Goal: Task Accomplishment & Management: Manage account settings

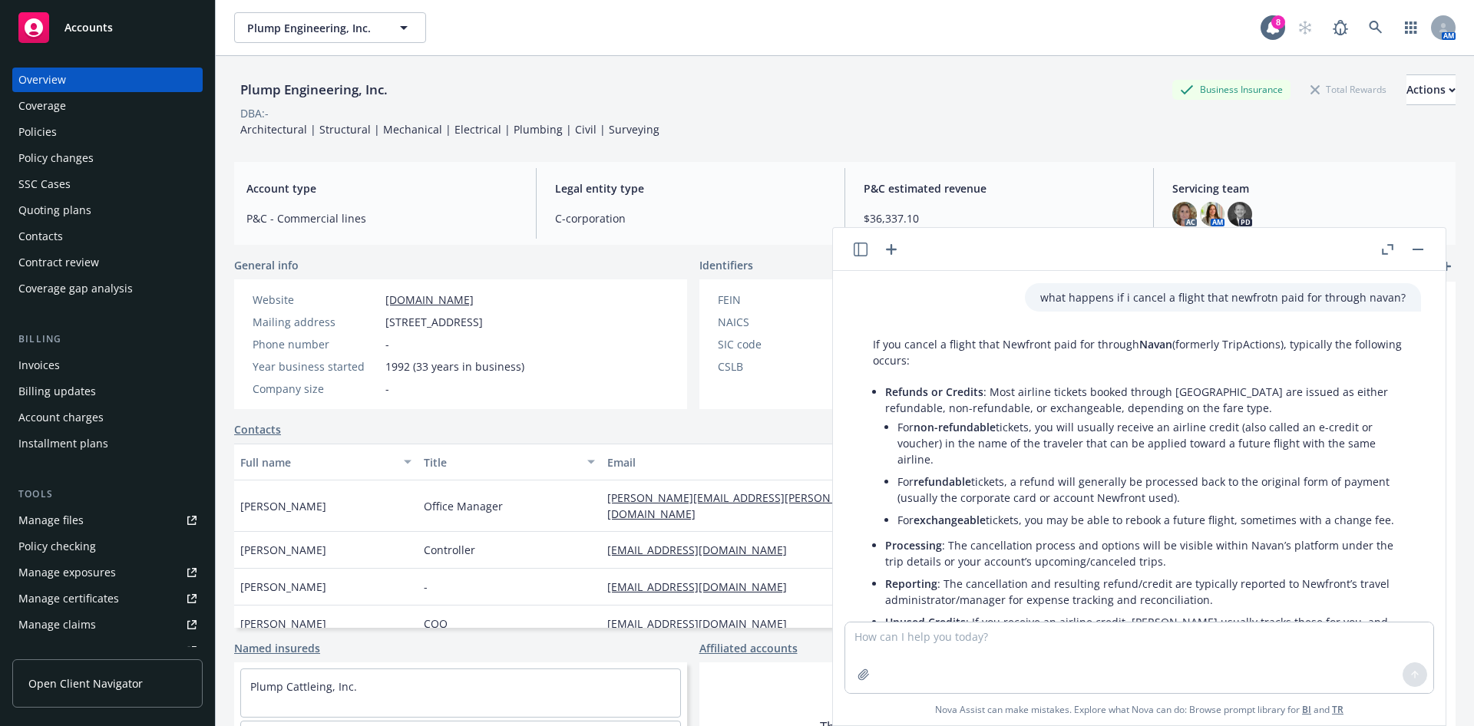
scroll to position [322, 0]
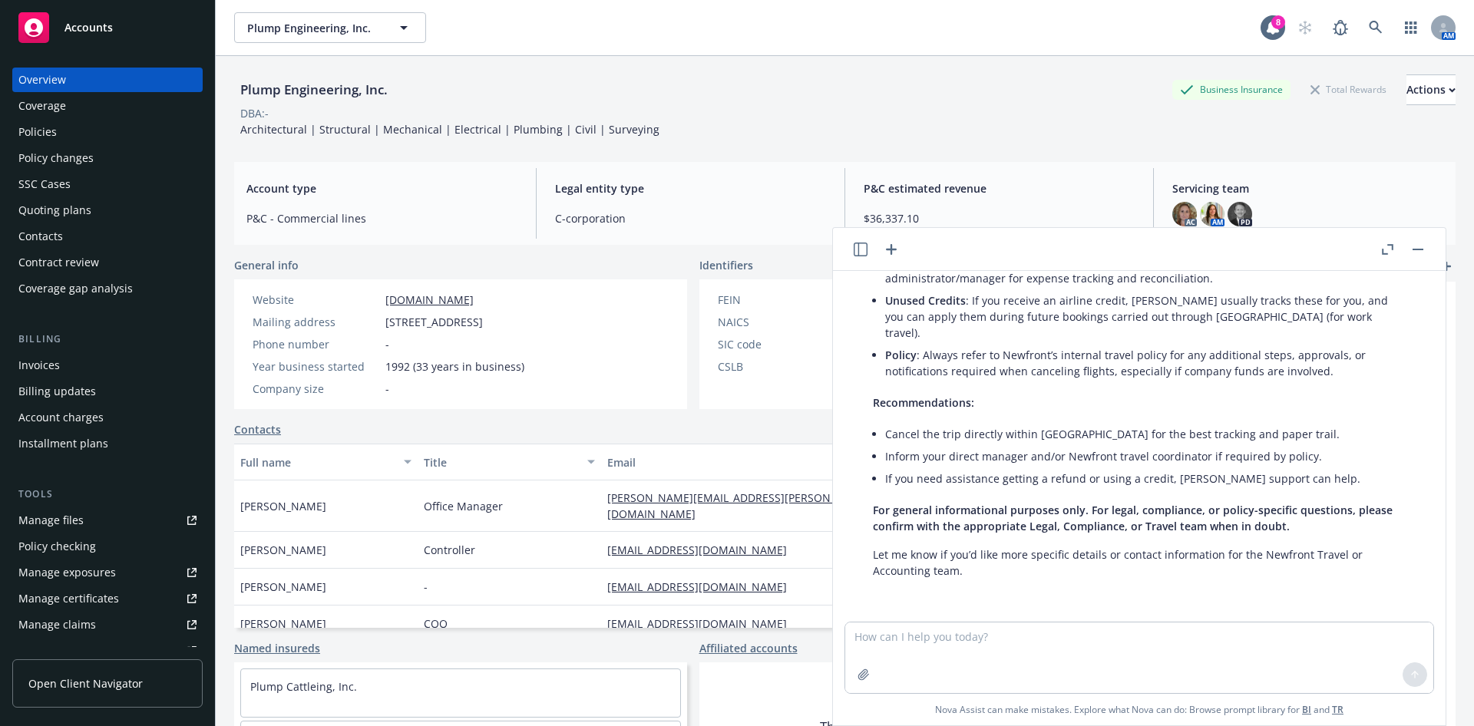
click at [99, 158] on div "Policy changes" at bounding box center [107, 158] width 178 height 25
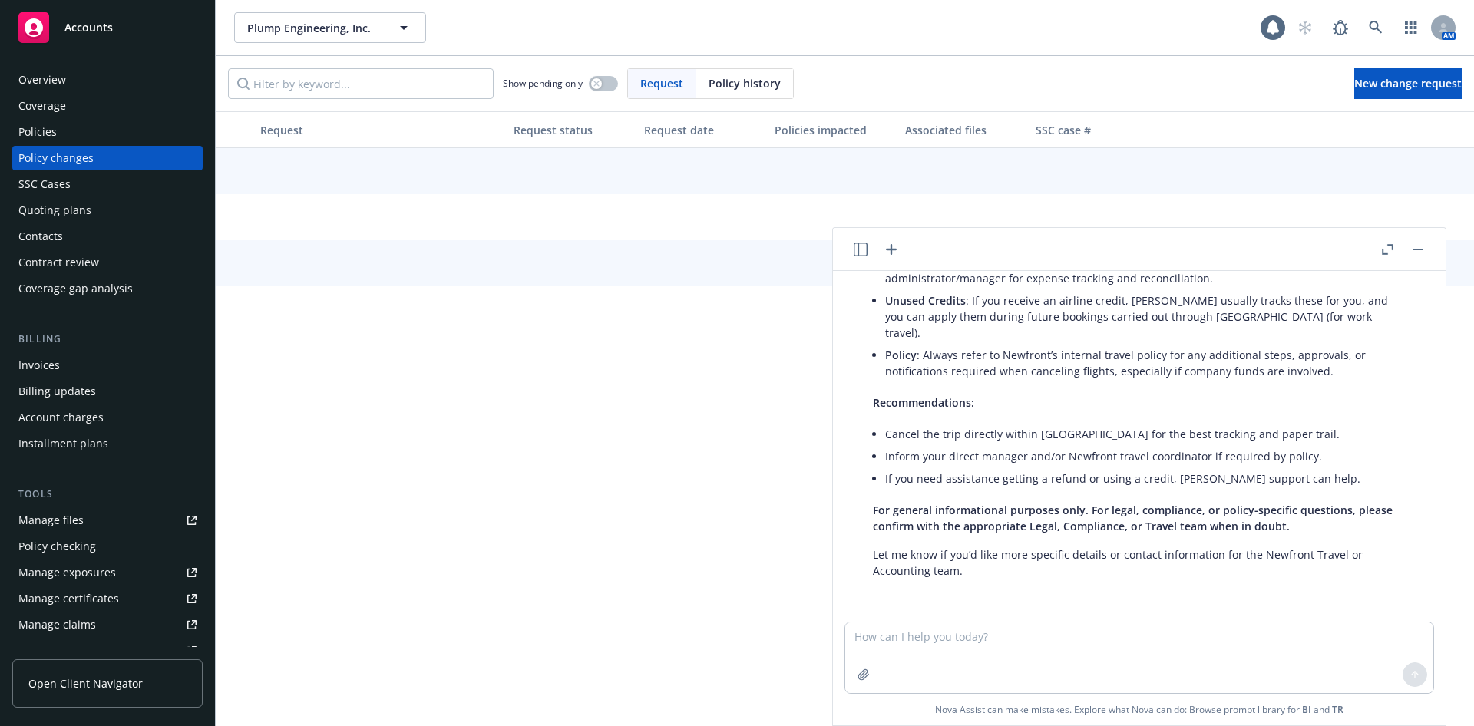
click at [89, 202] on div "Quoting plans" at bounding box center [107, 210] width 178 height 25
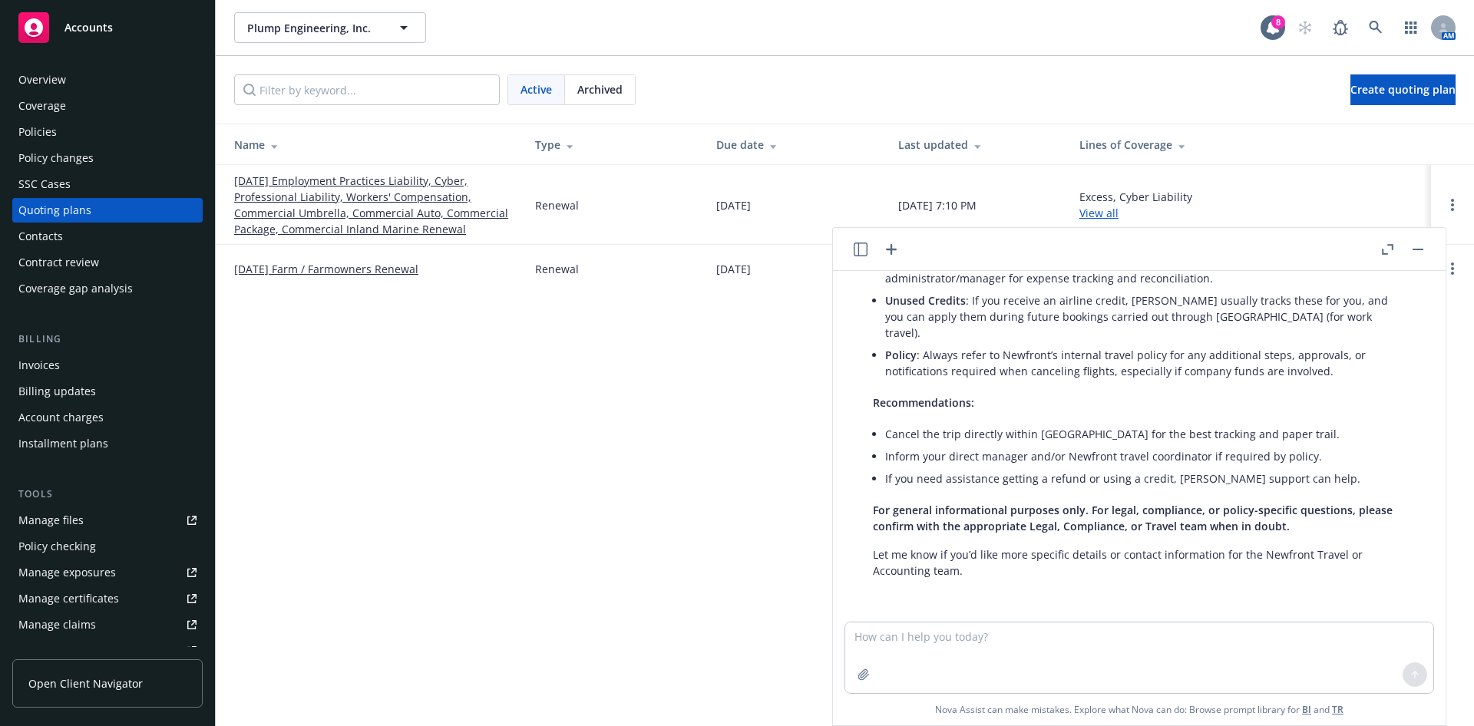
click at [359, 203] on link "09/01/25 Employment Practices Liability, Cyber, Professional Liability, Workers…" at bounding box center [372, 205] width 276 height 64
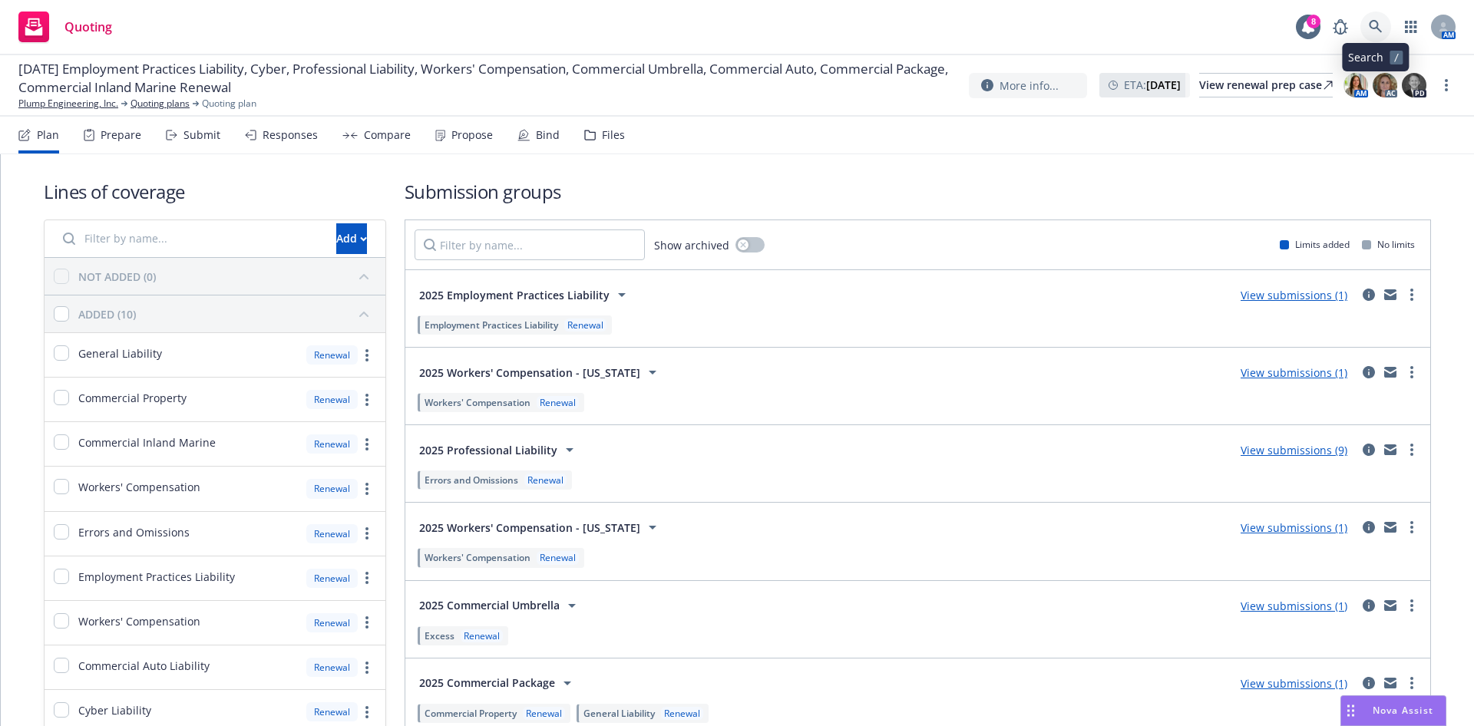
click at [1383, 19] on link at bounding box center [1376, 27] width 31 height 31
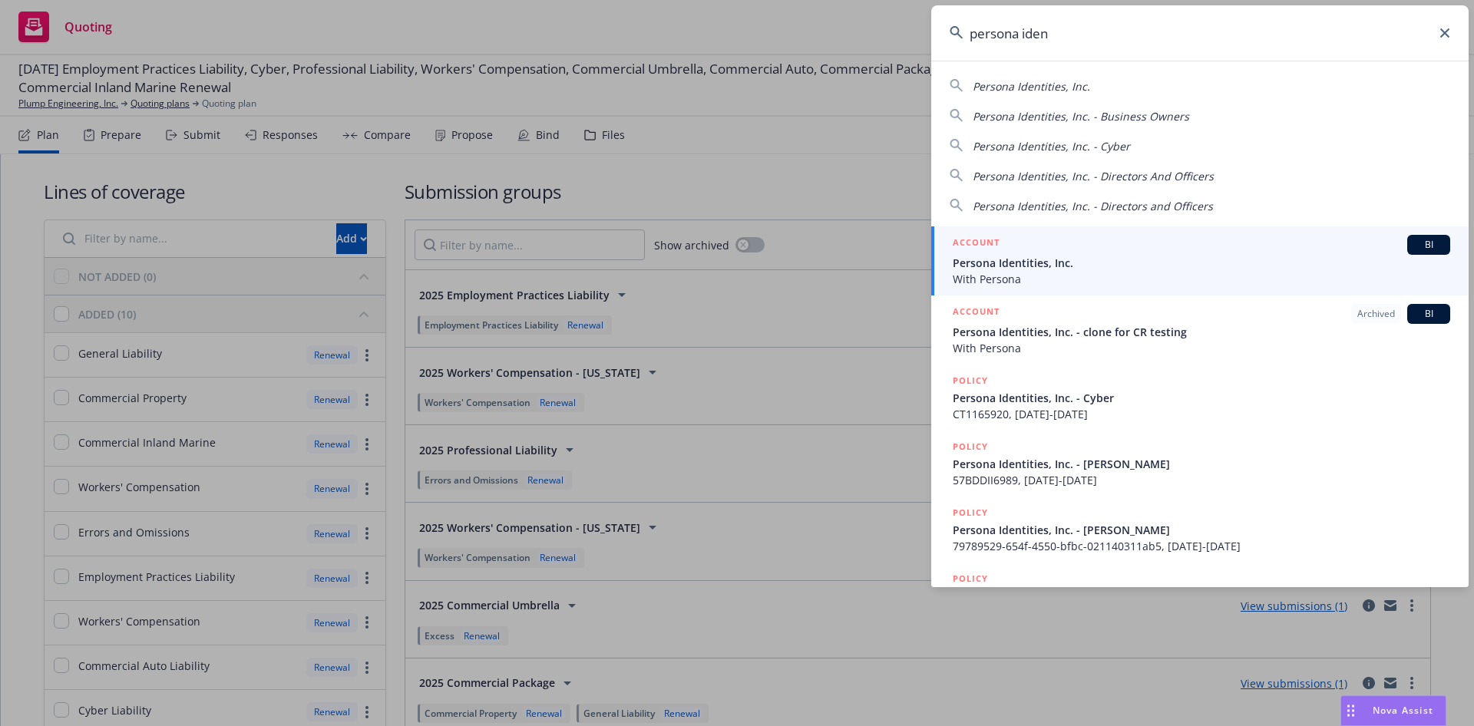
type input "persona iden"
click at [1100, 243] on div "ACCOUNT BI" at bounding box center [1202, 245] width 498 height 20
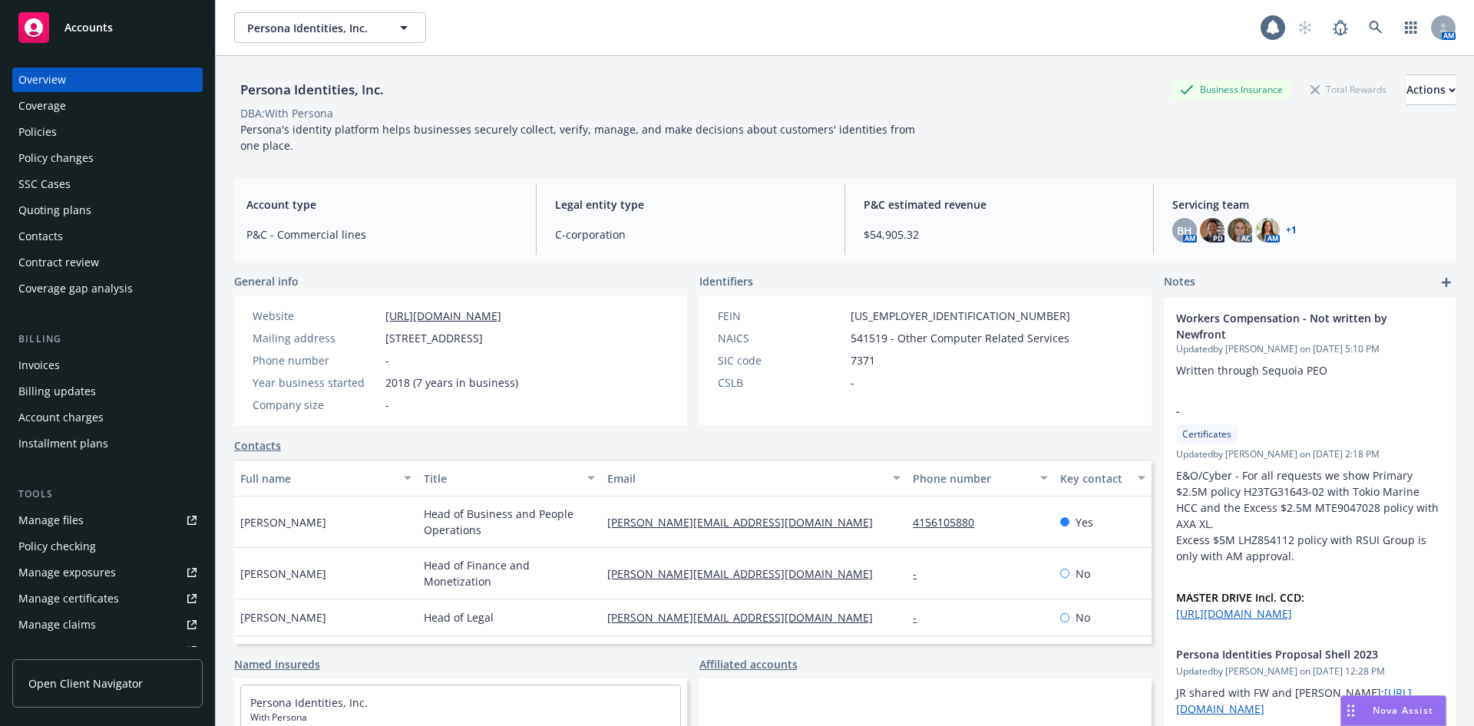
click at [107, 154] on div "Policy changes" at bounding box center [107, 158] width 178 height 25
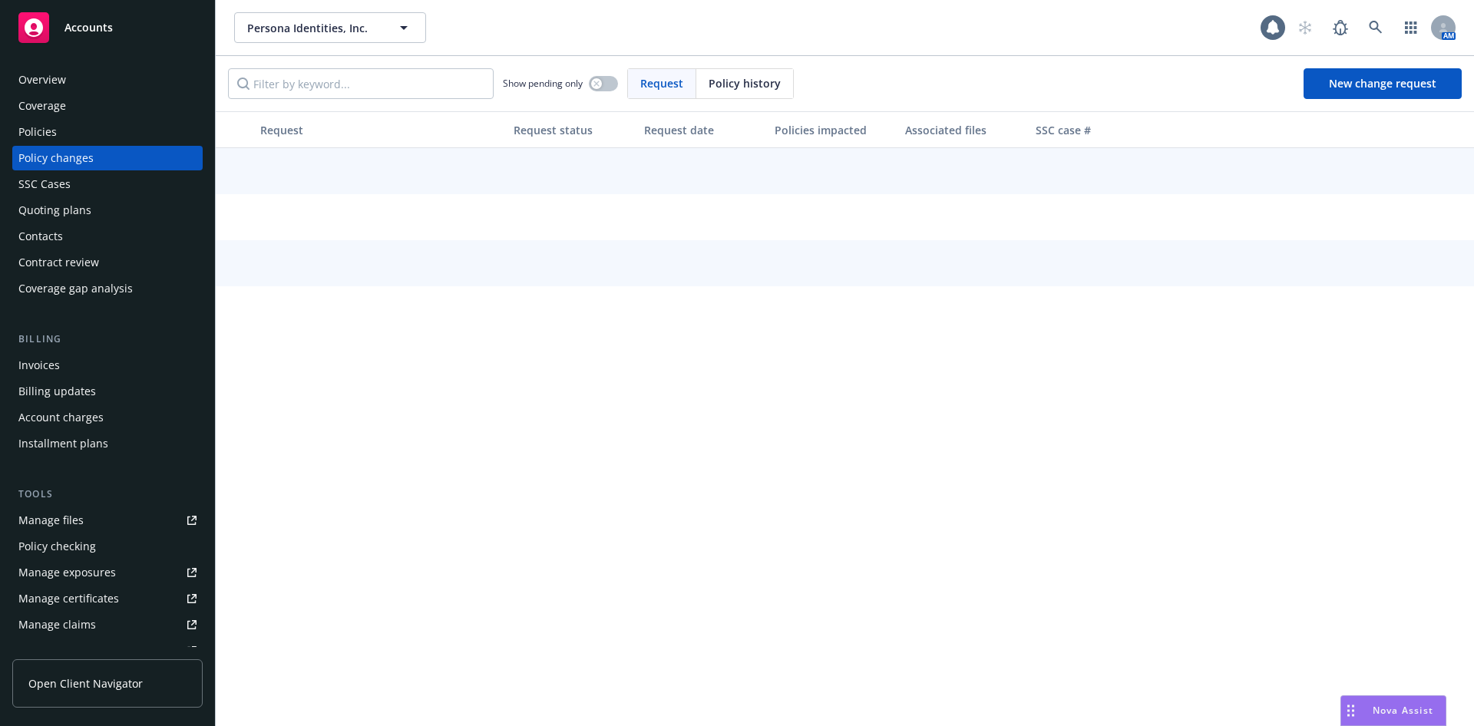
click at [88, 200] on div "Quoting plans" at bounding box center [54, 210] width 73 height 25
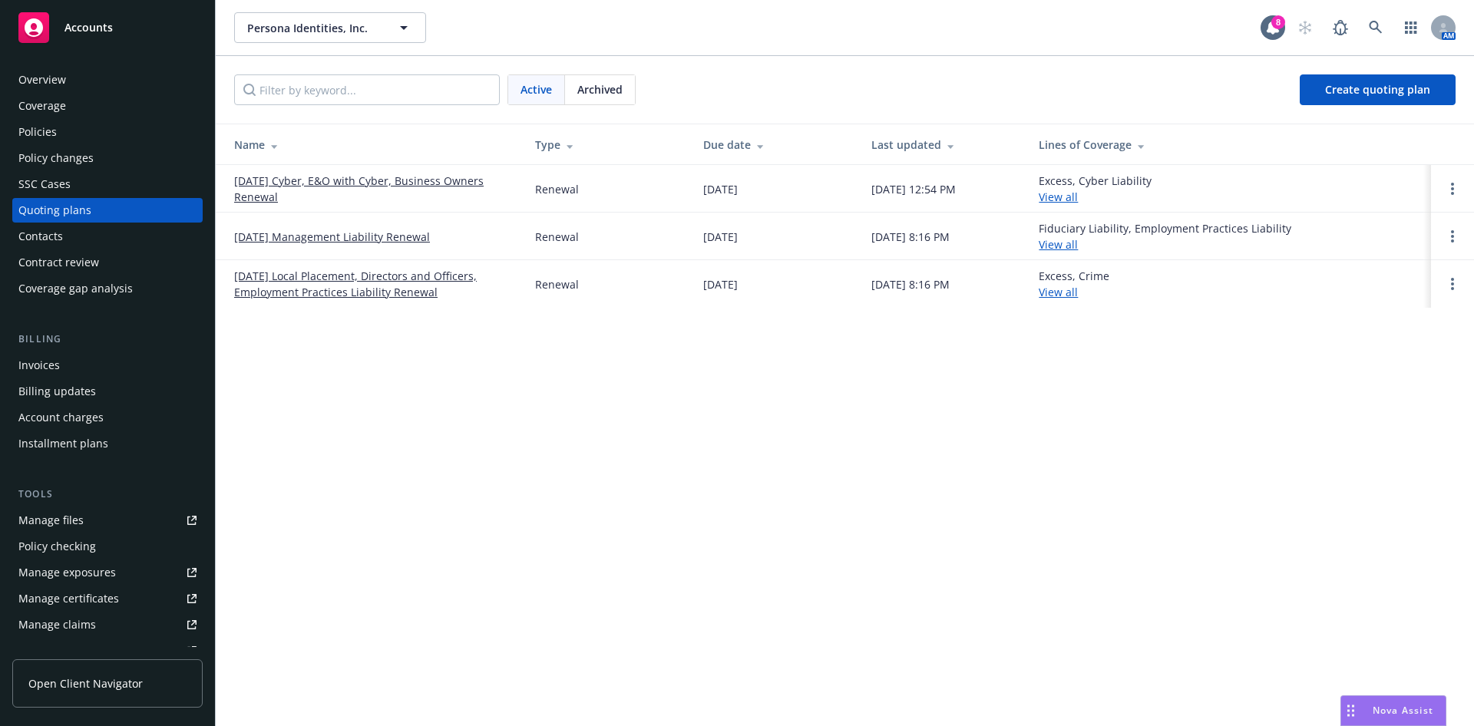
click at [332, 174] on link "[DATE] Cyber, E&O with Cyber, Business Owners Renewal" at bounding box center [372, 189] width 276 height 32
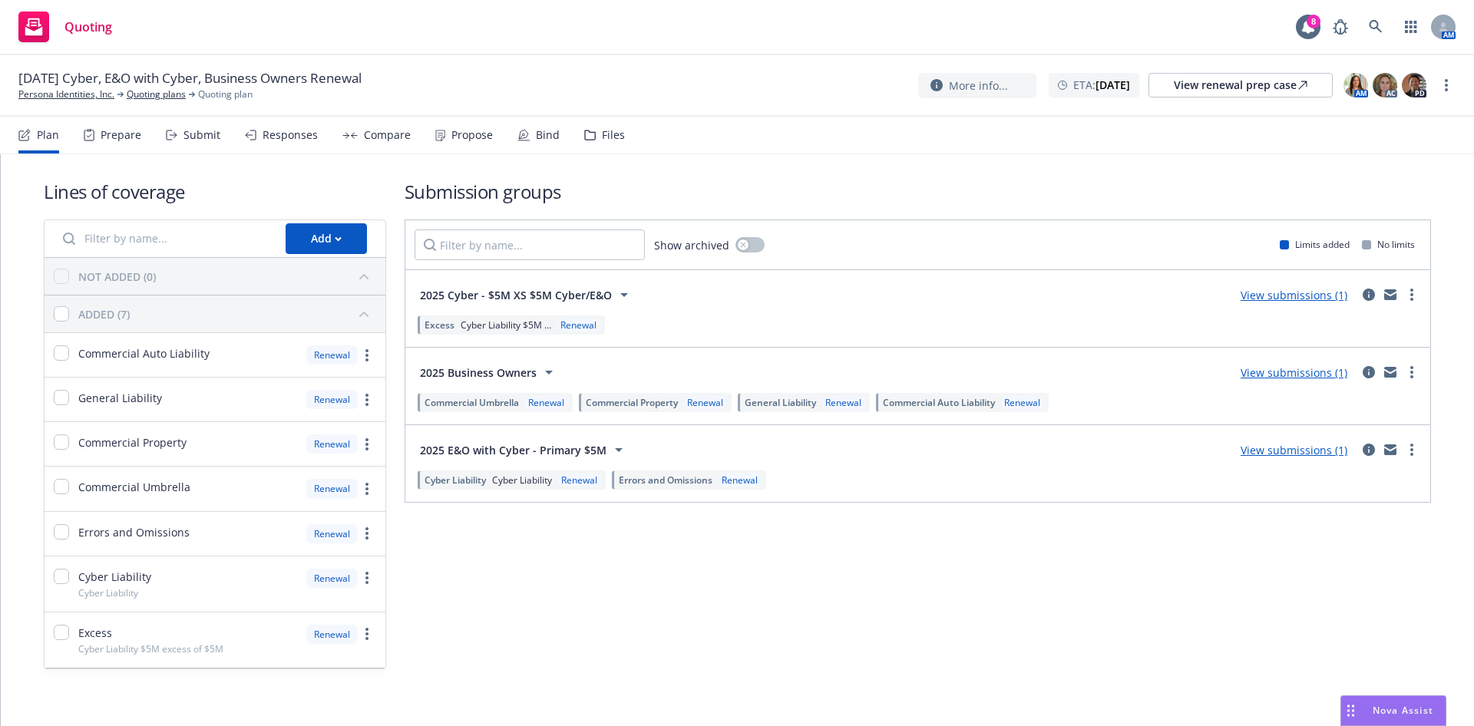
click at [127, 131] on div "Prepare" at bounding box center [121, 135] width 41 height 12
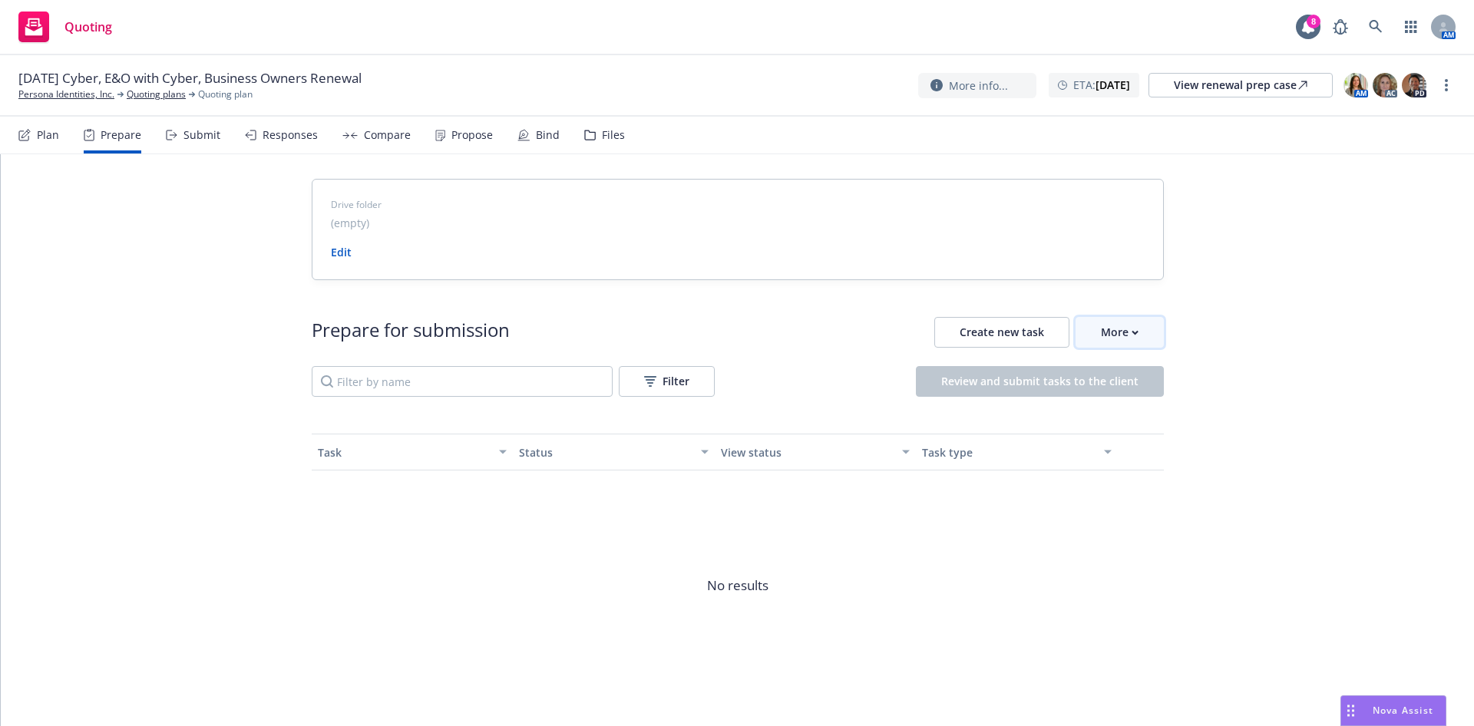
click at [1134, 336] on button "More" at bounding box center [1120, 332] width 88 height 31
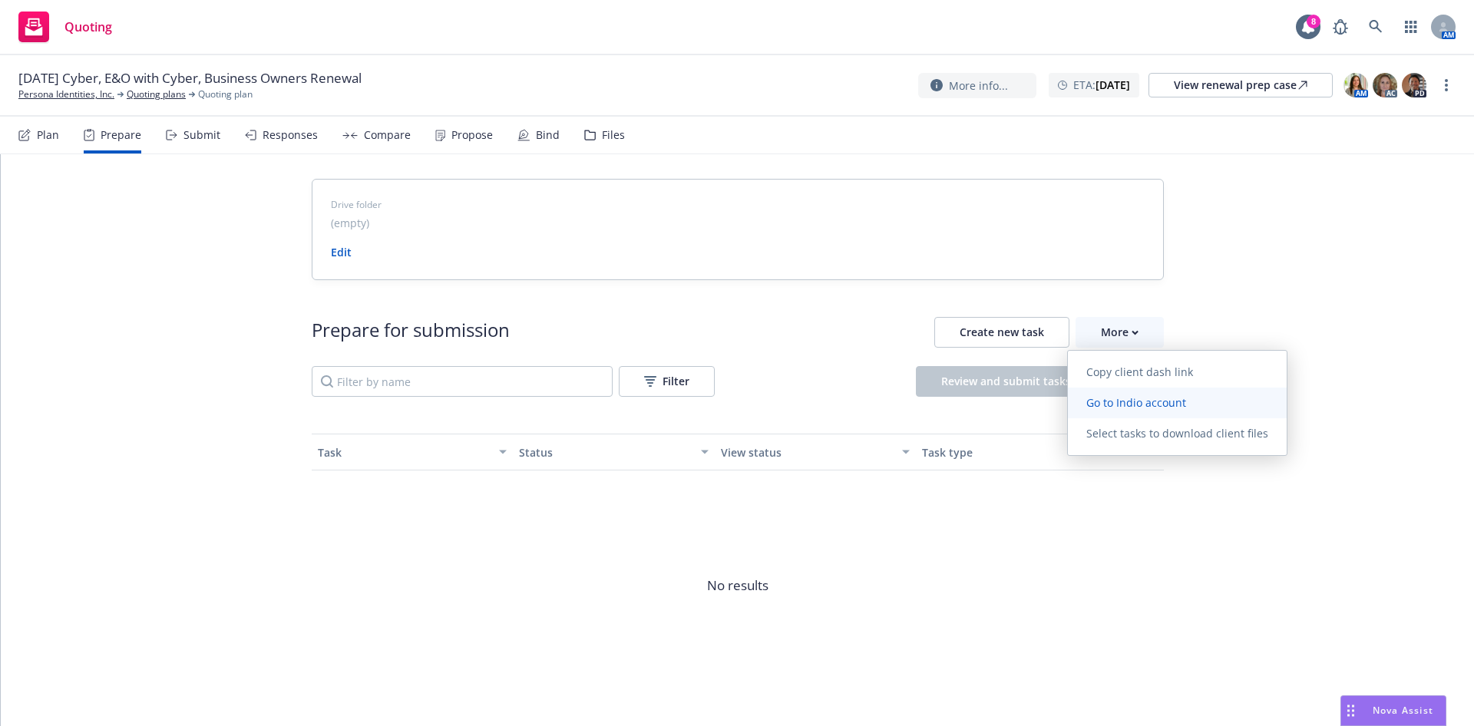
click at [1162, 398] on span "Go to Indio account" at bounding box center [1136, 402] width 137 height 15
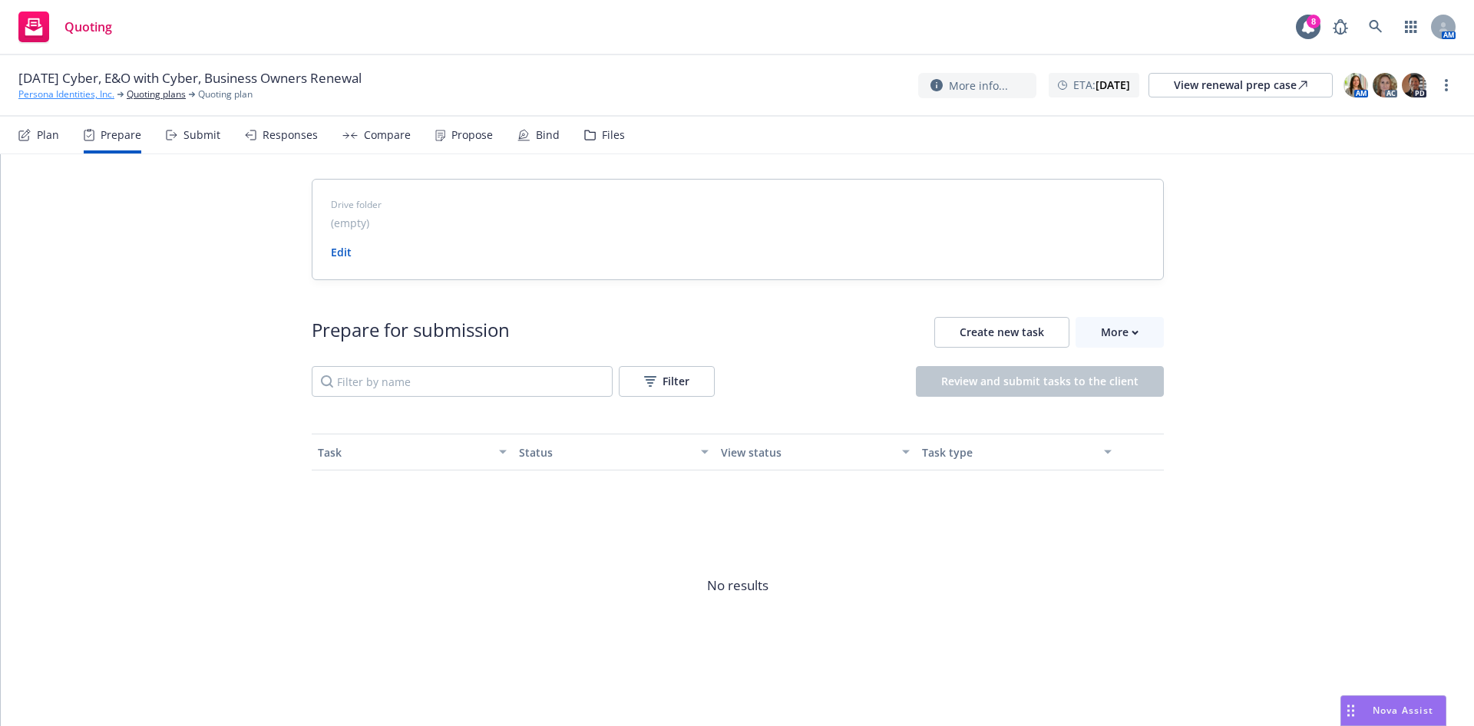
click at [45, 97] on link "Persona Identities, Inc." at bounding box center [66, 95] width 96 height 14
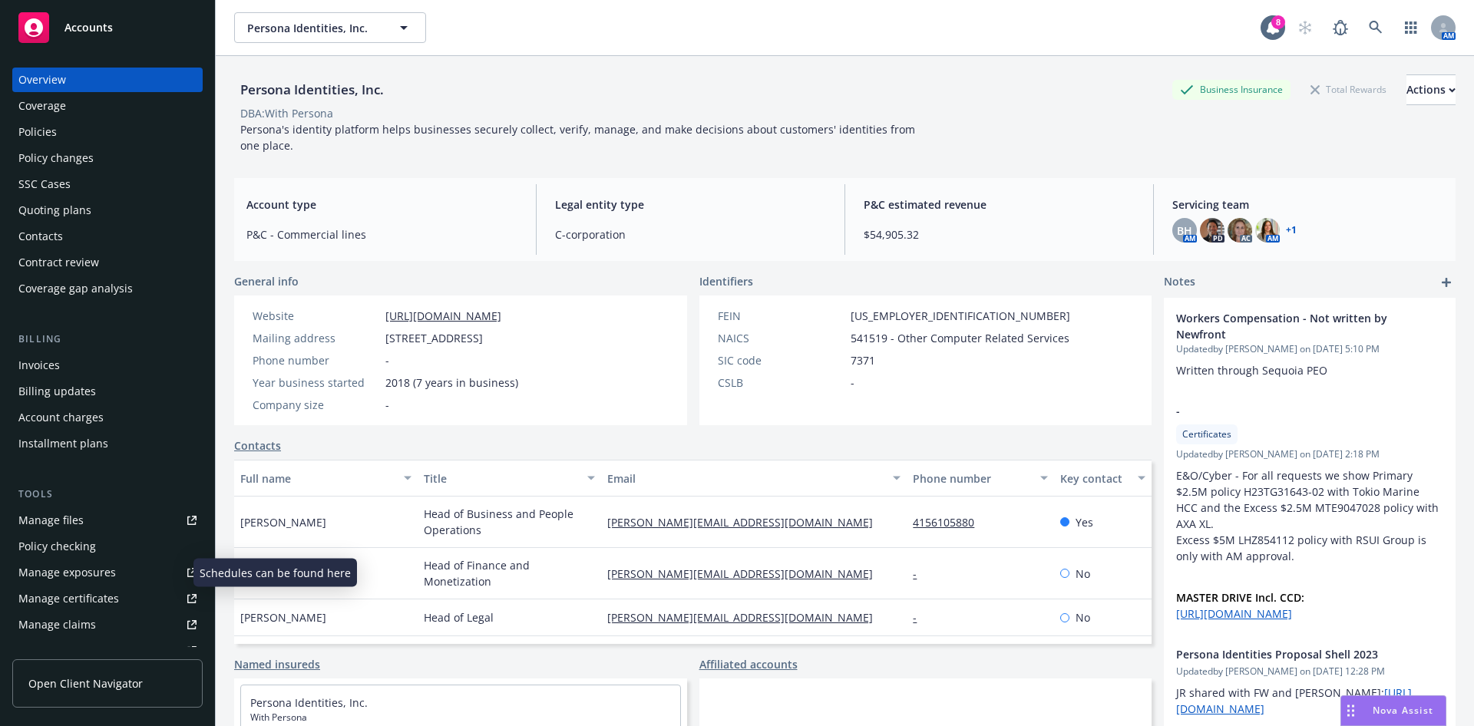
click at [68, 571] on div "Manage exposures" at bounding box center [67, 573] width 98 height 25
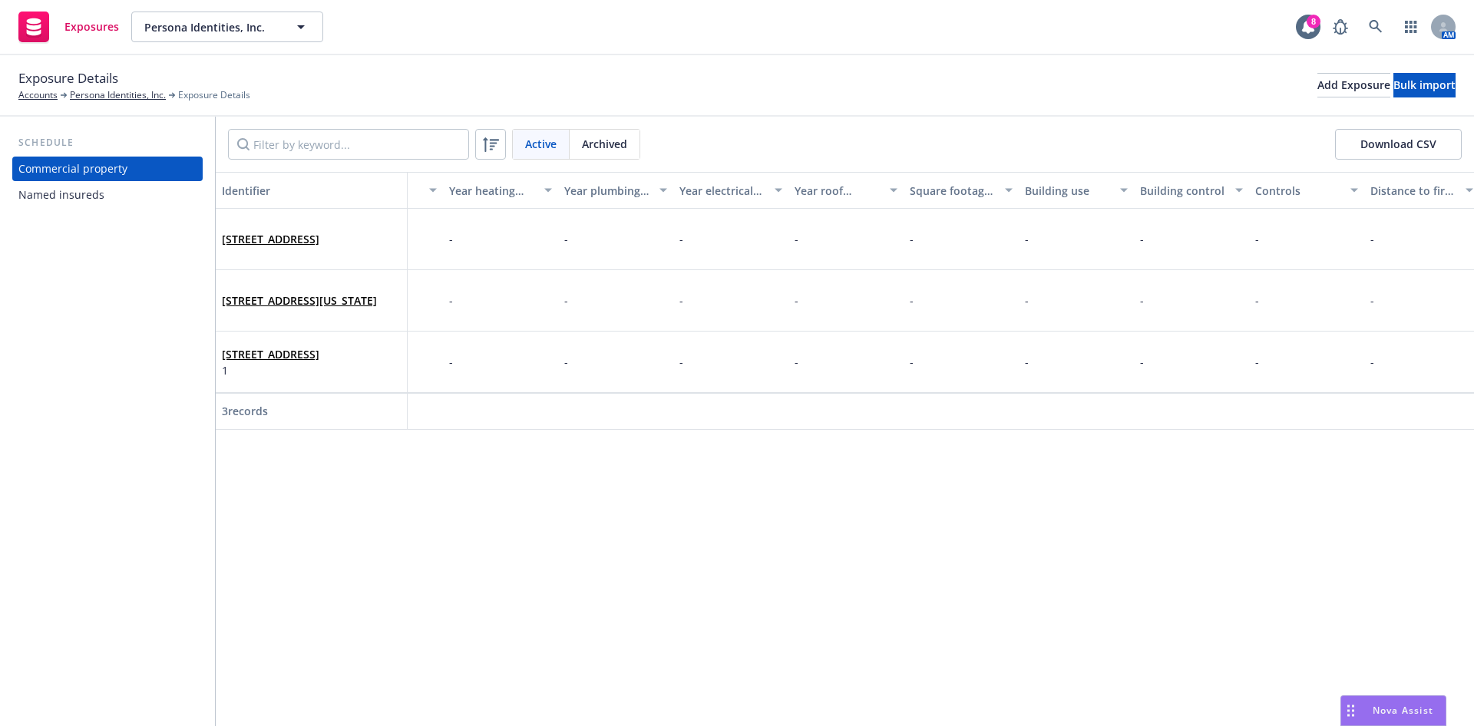
scroll to position [0, 3597]
click at [1373, 38] on link at bounding box center [1376, 27] width 31 height 31
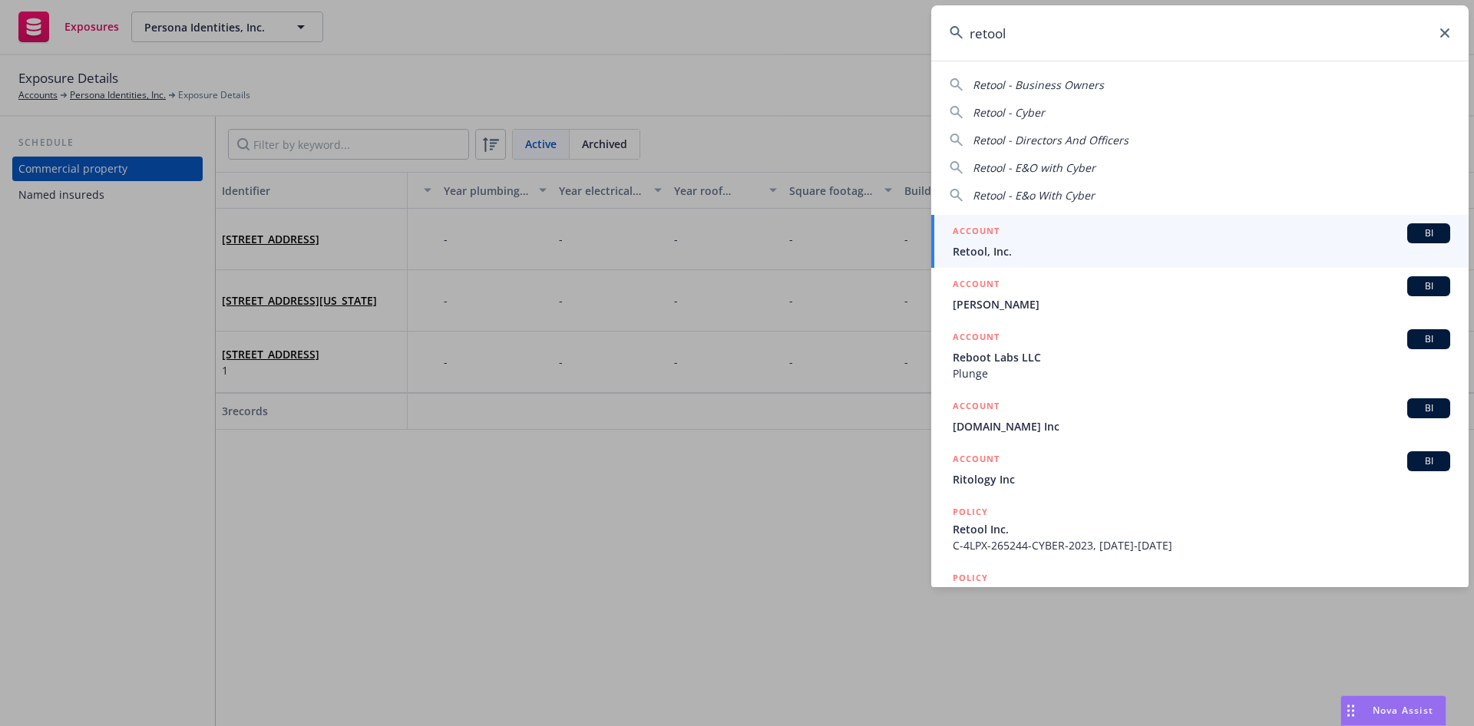
type input "retool"
click at [1119, 253] on span "Retool, Inc." at bounding box center [1202, 251] width 498 height 16
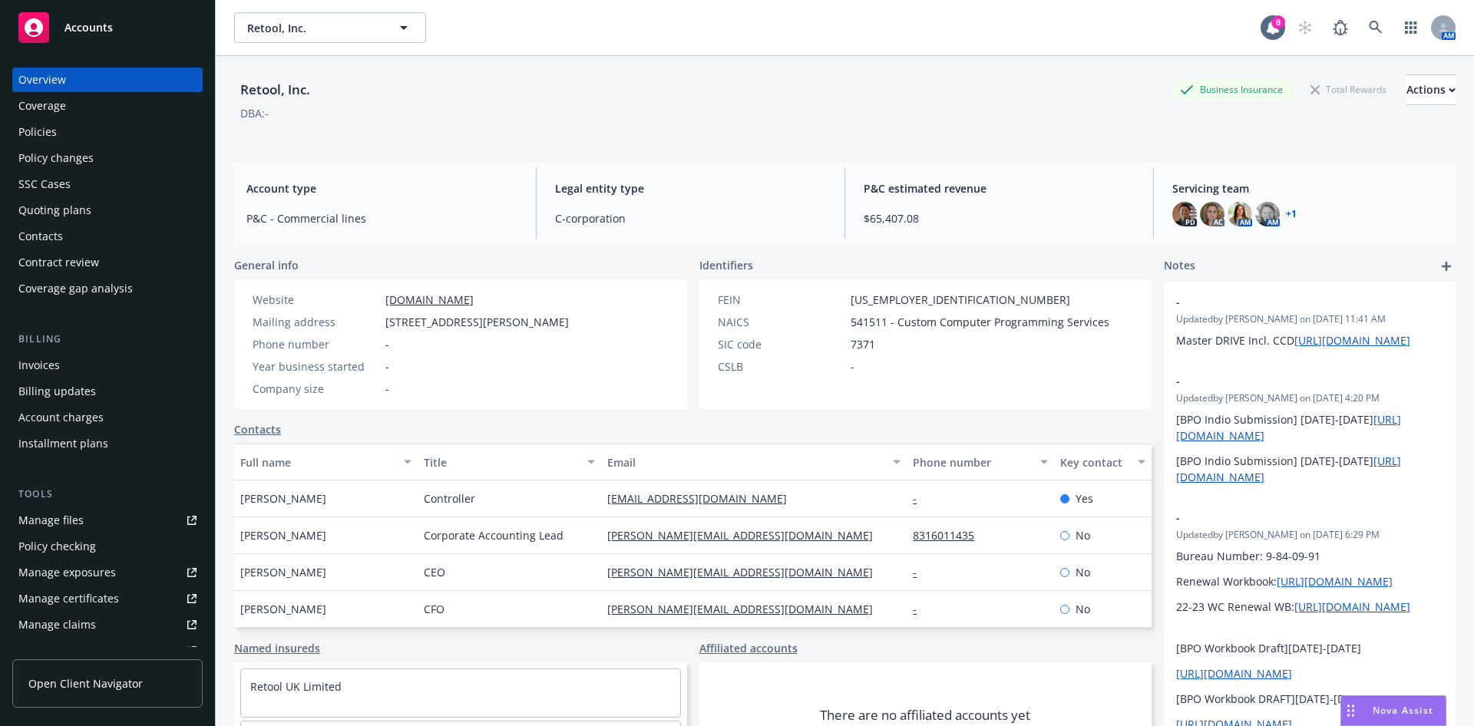
click at [112, 210] on div "Quoting plans" at bounding box center [107, 210] width 178 height 25
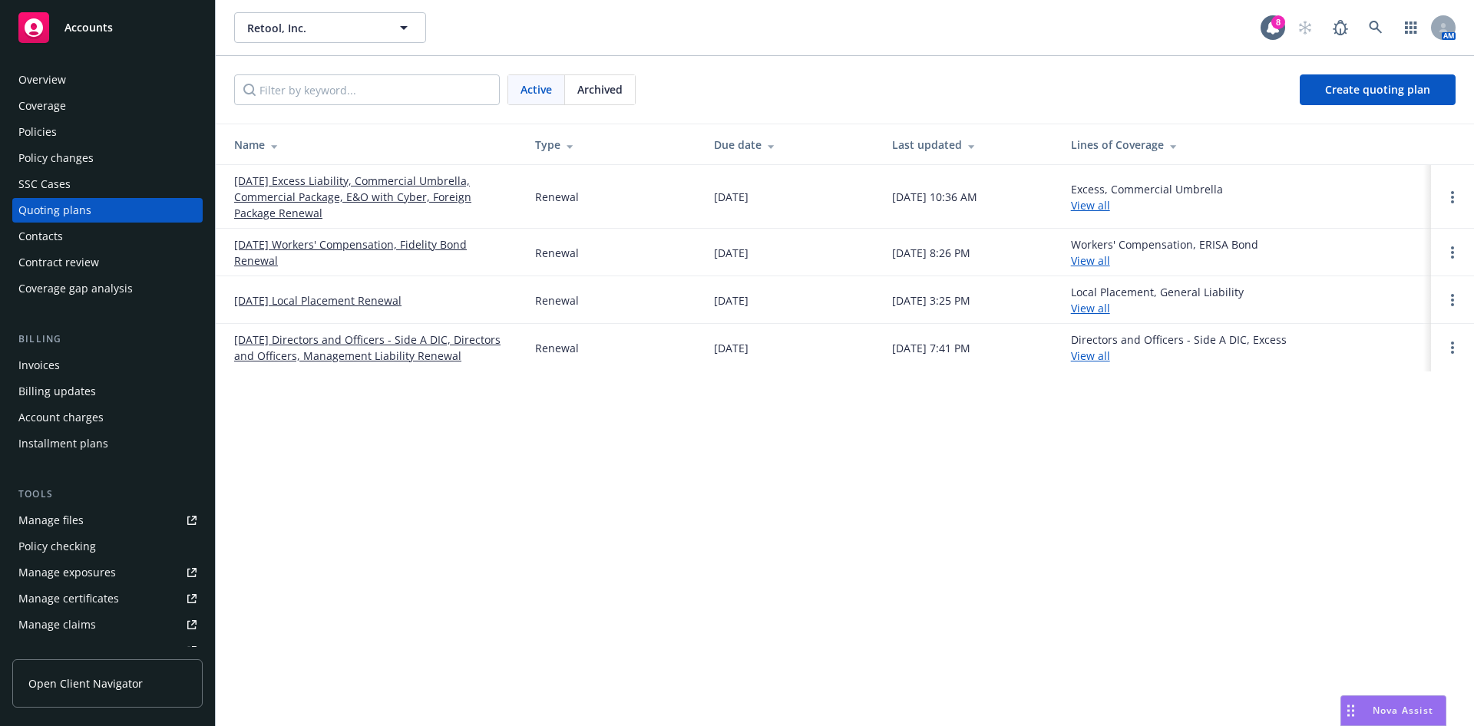
click at [368, 196] on link "[DATE] Excess Liability, Commercial Umbrella, Commercial Package, E&O with Cybe…" at bounding box center [372, 197] width 276 height 48
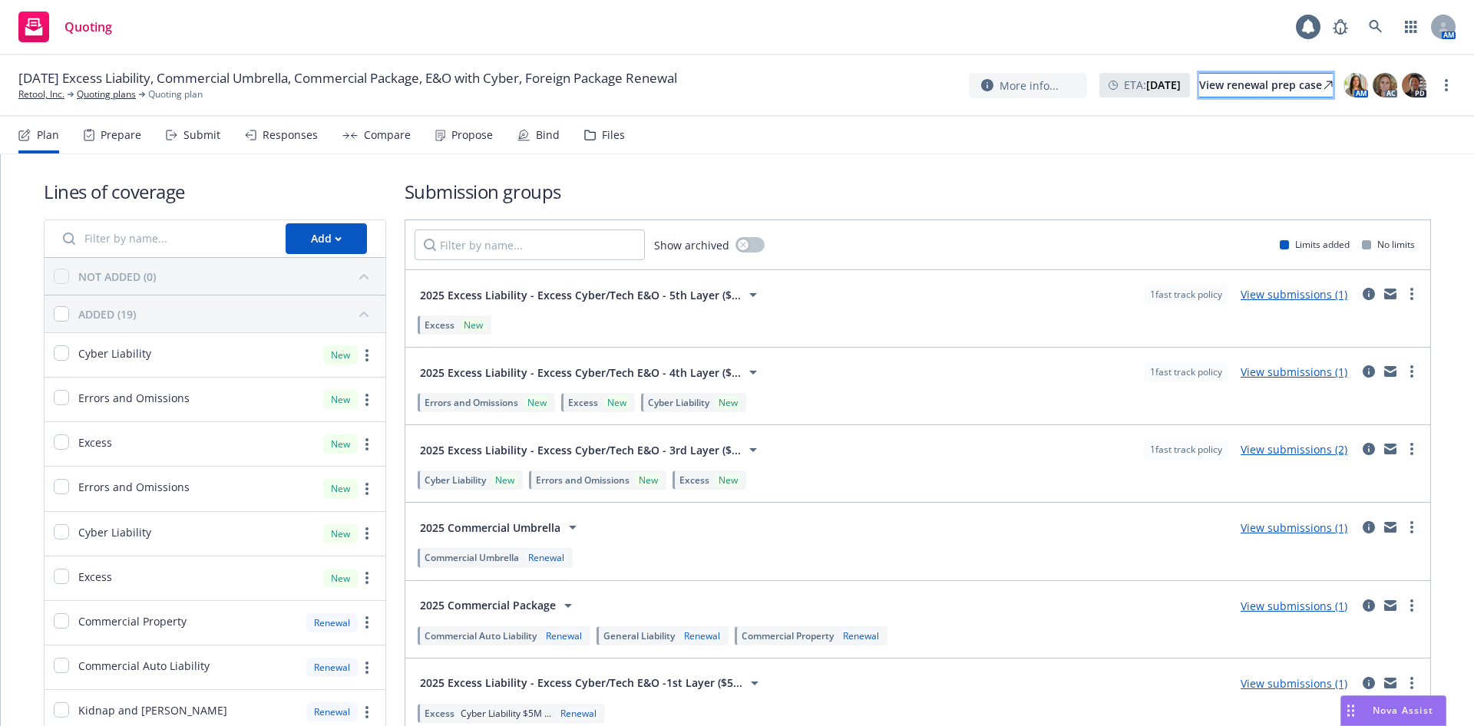
click at [1222, 80] on div "View renewal prep case" at bounding box center [1266, 85] width 134 height 23
click at [612, 133] on div "Files" at bounding box center [613, 135] width 23 height 12
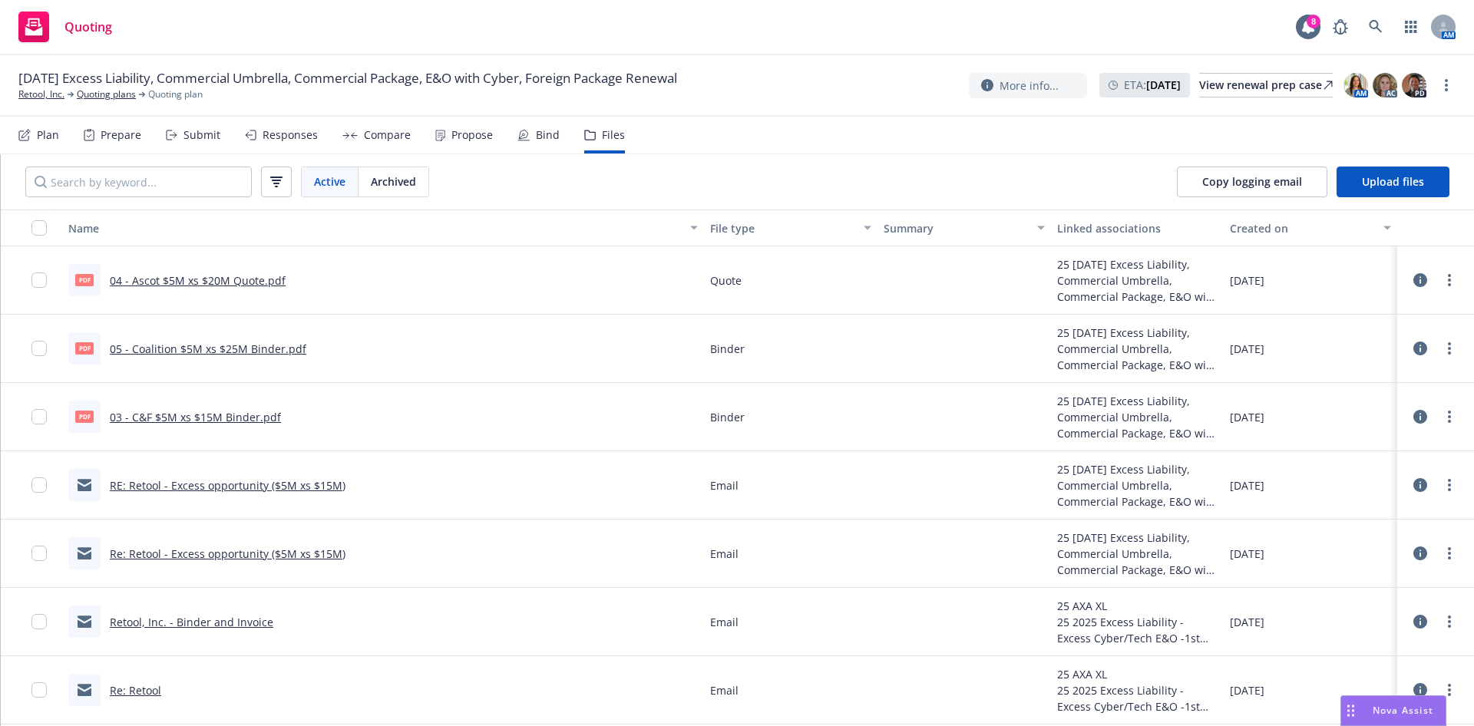
click at [120, 136] on div "Prepare" at bounding box center [121, 135] width 41 height 12
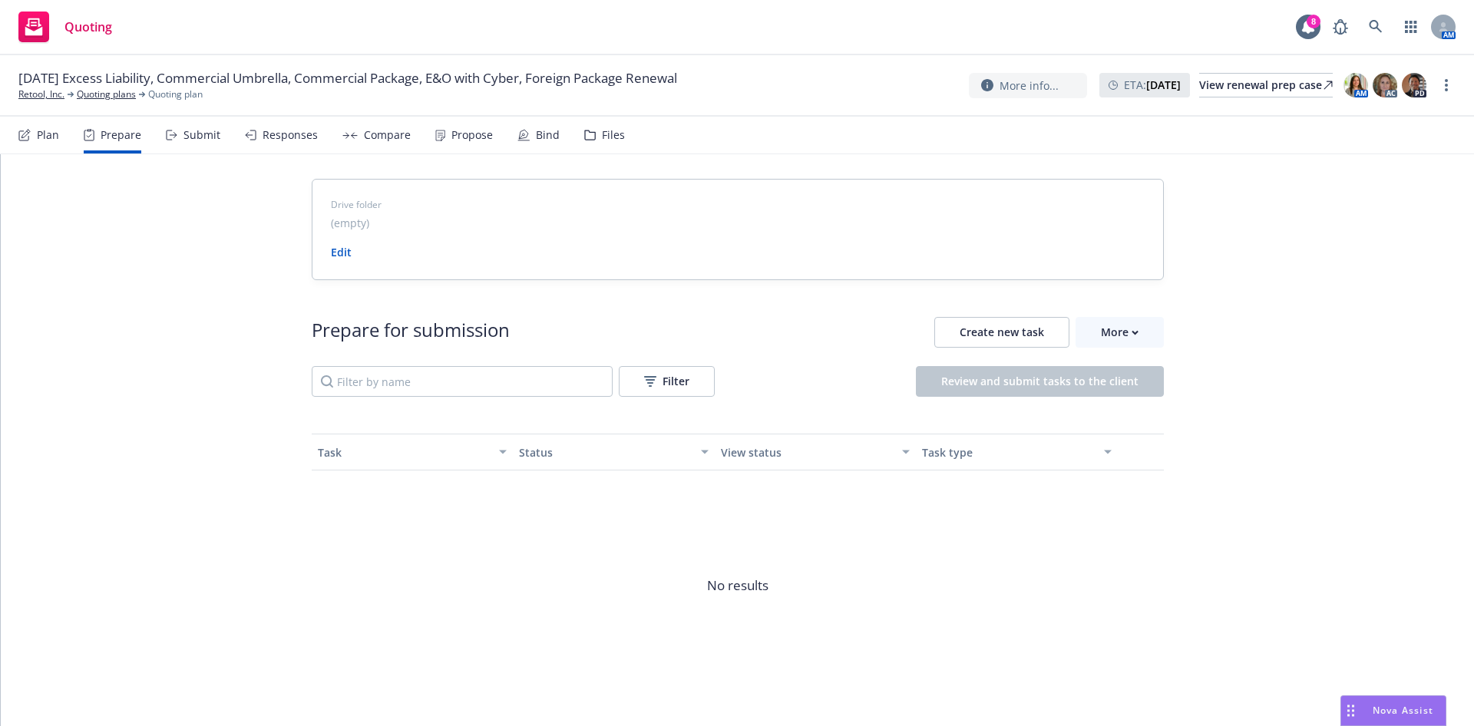
click at [213, 135] on div "Submit" at bounding box center [202, 135] width 37 height 12
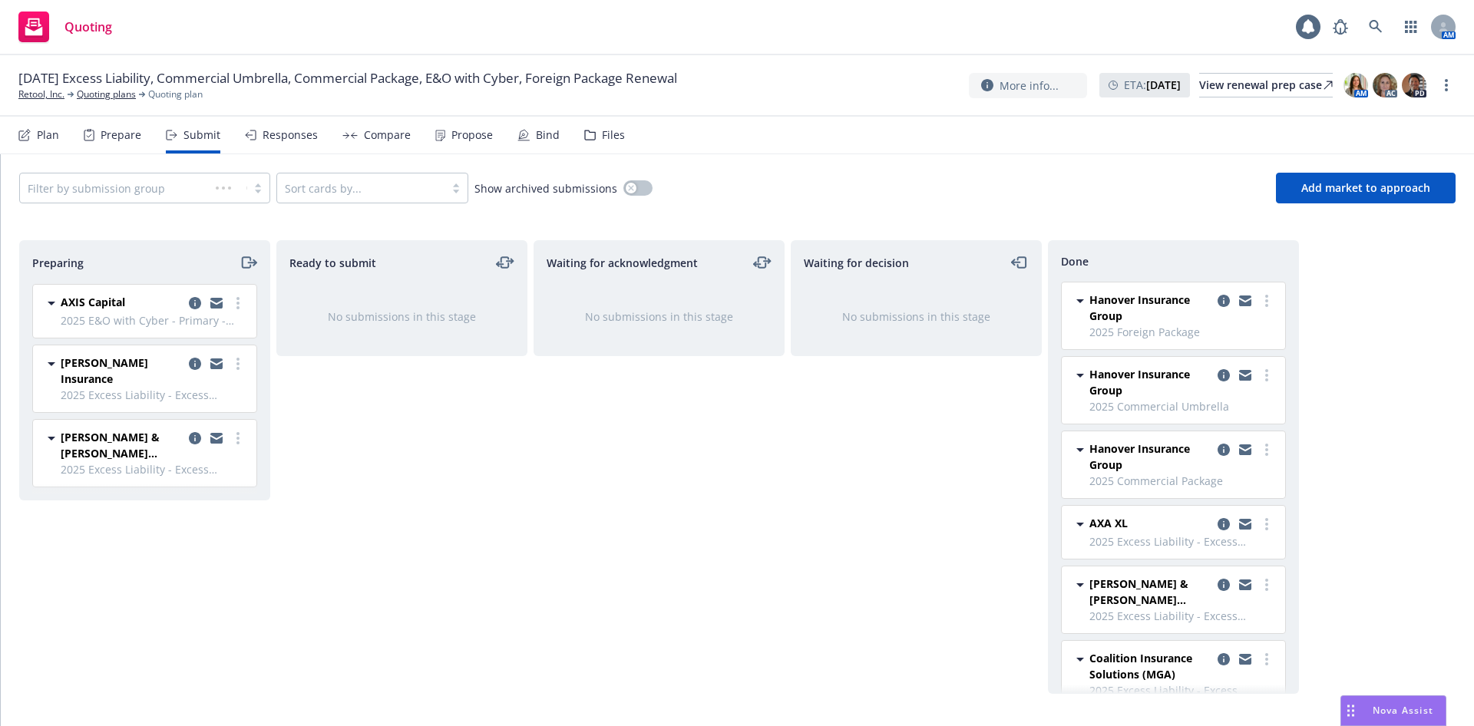
click at [528, 132] on div "Bind" at bounding box center [539, 135] width 42 height 37
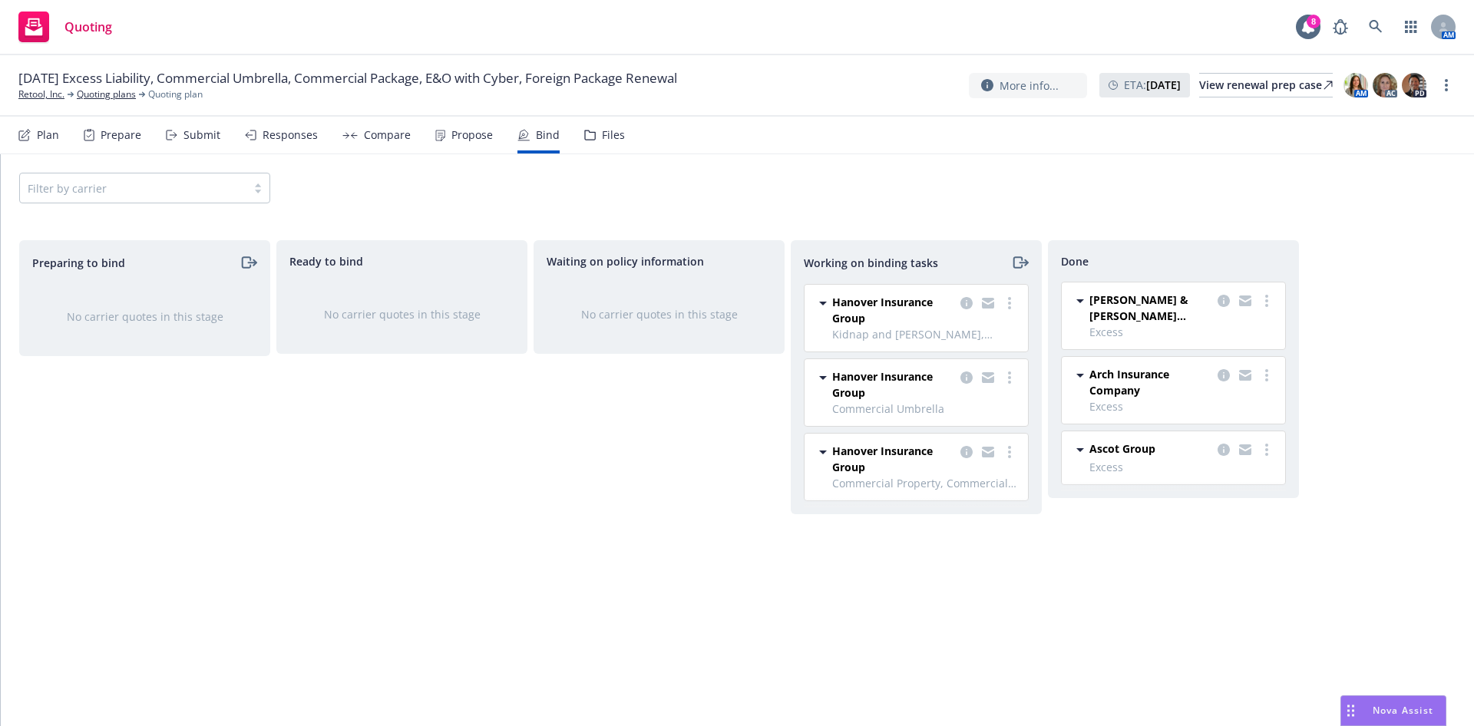
click at [218, 124] on div "Plan Prepare Submit Responses Compare Propose Bind Files" at bounding box center [321, 135] width 607 height 37
click at [215, 126] on div "Submit" at bounding box center [193, 135] width 55 height 37
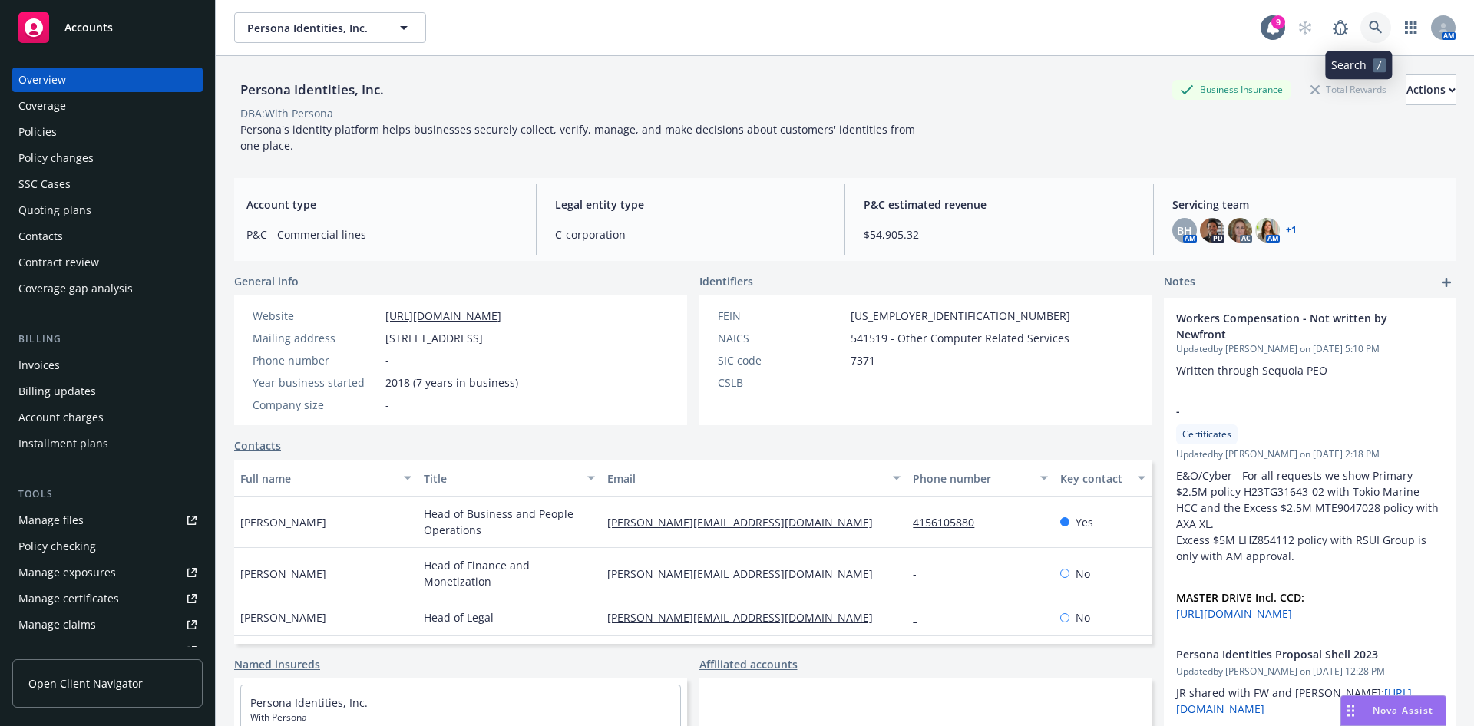
click at [1370, 22] on link at bounding box center [1376, 27] width 31 height 31
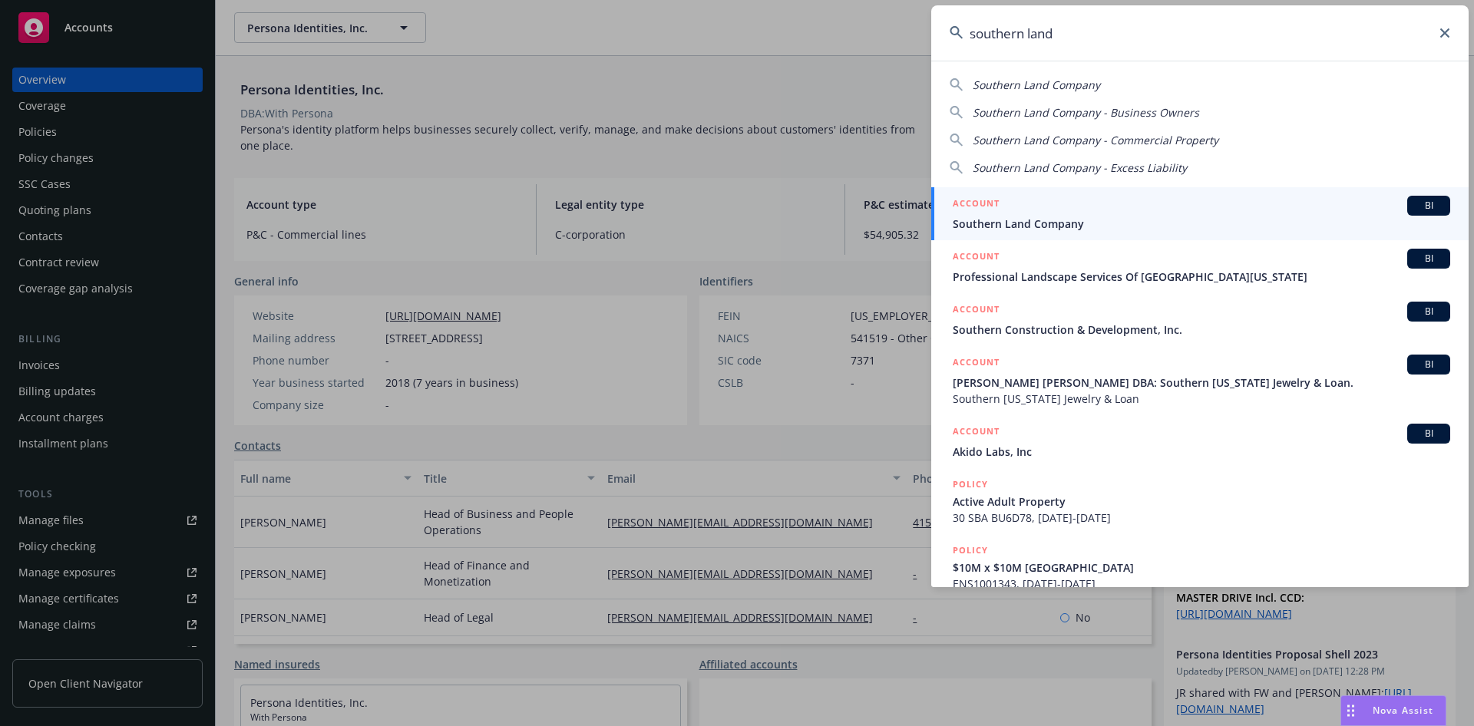
type input "southern land"
click at [1188, 221] on span "Southern Land Company" at bounding box center [1202, 224] width 498 height 16
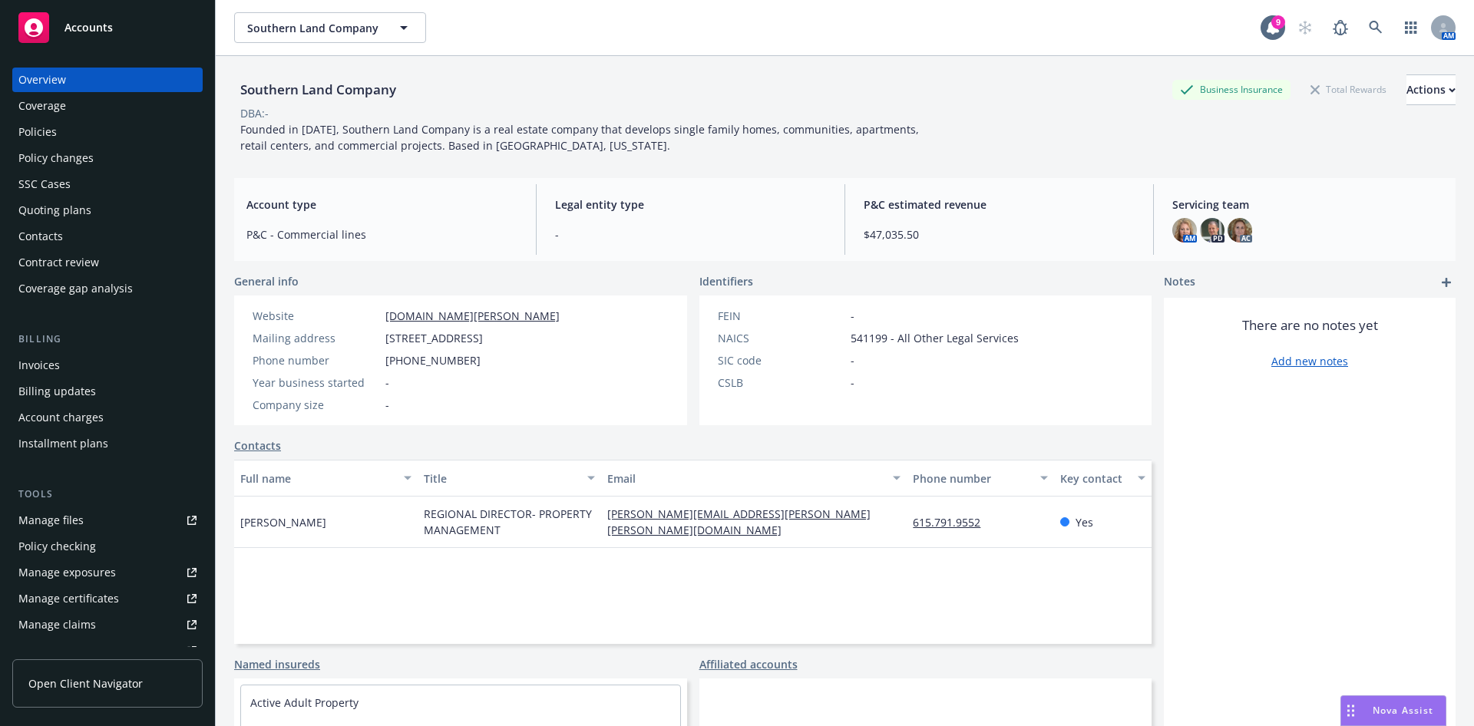
click at [76, 355] on div "Invoices" at bounding box center [107, 365] width 178 height 25
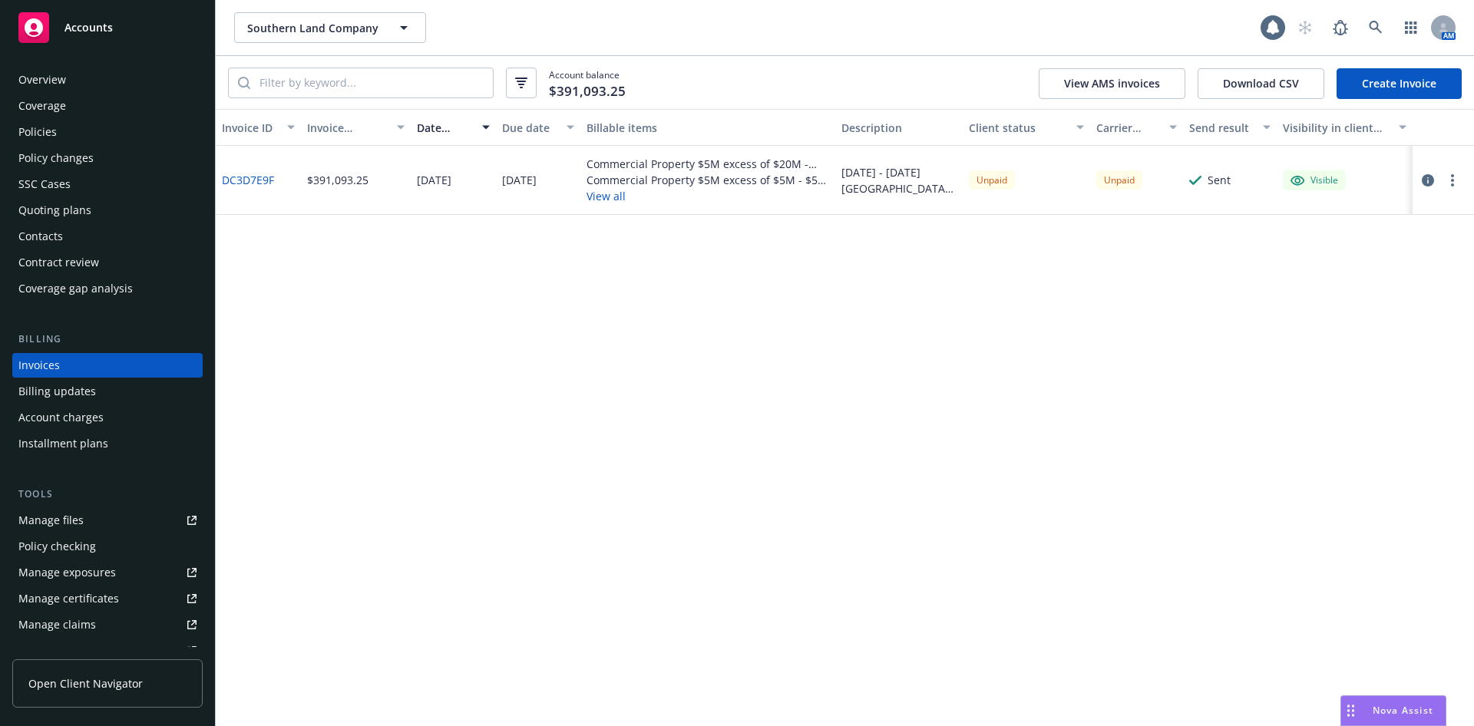
click at [1455, 178] on button "button" at bounding box center [1453, 180] width 18 height 18
click at [1325, 426] on link "Void" at bounding box center [1363, 427] width 196 height 31
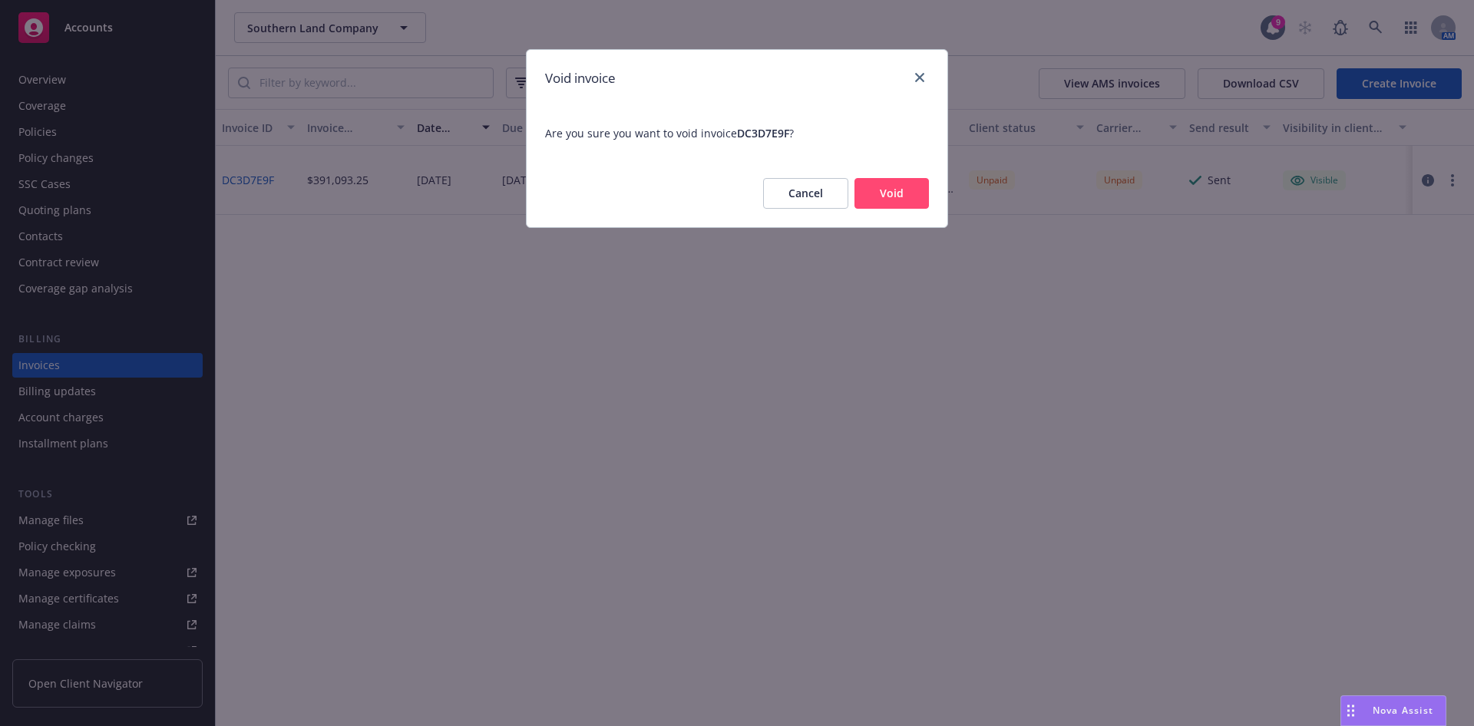
click at [911, 185] on button "Void" at bounding box center [892, 193] width 74 height 31
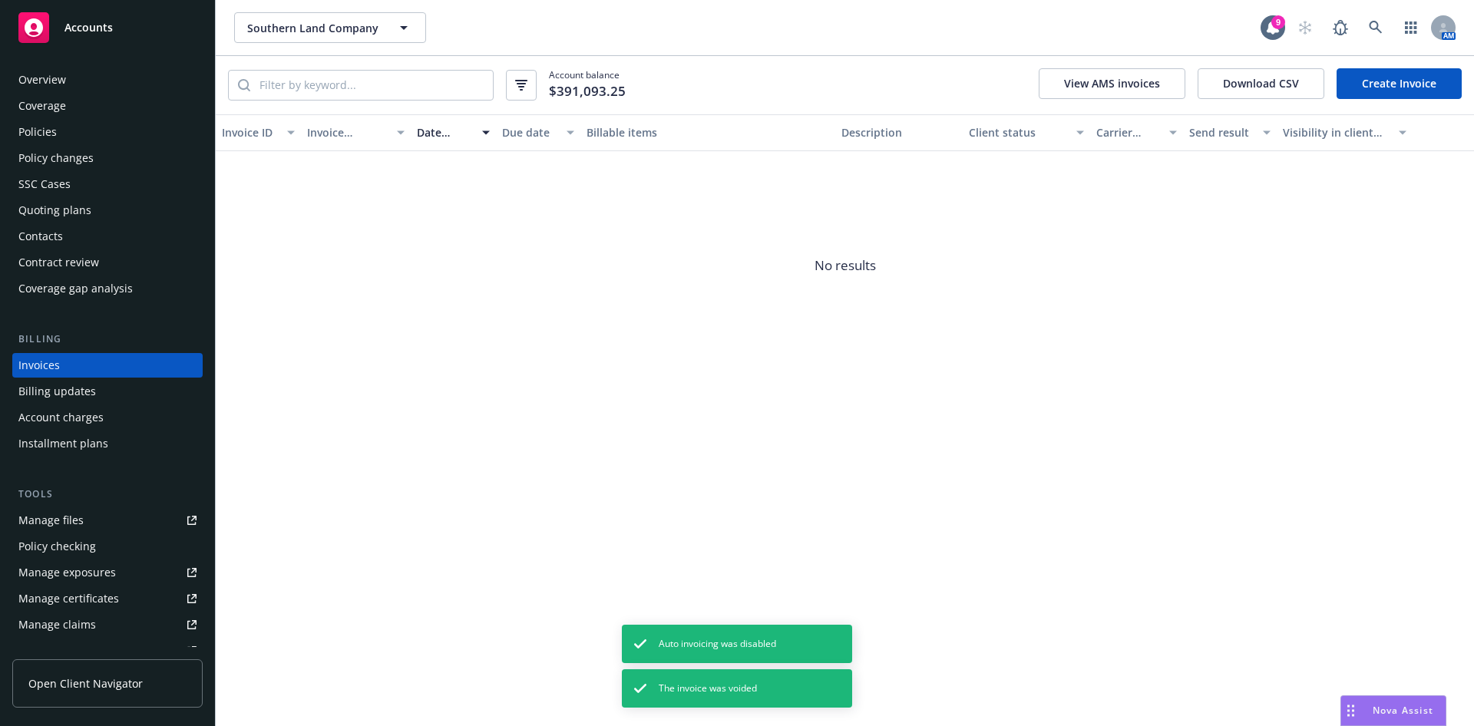
click at [72, 135] on div "Policies" at bounding box center [107, 132] width 178 height 25
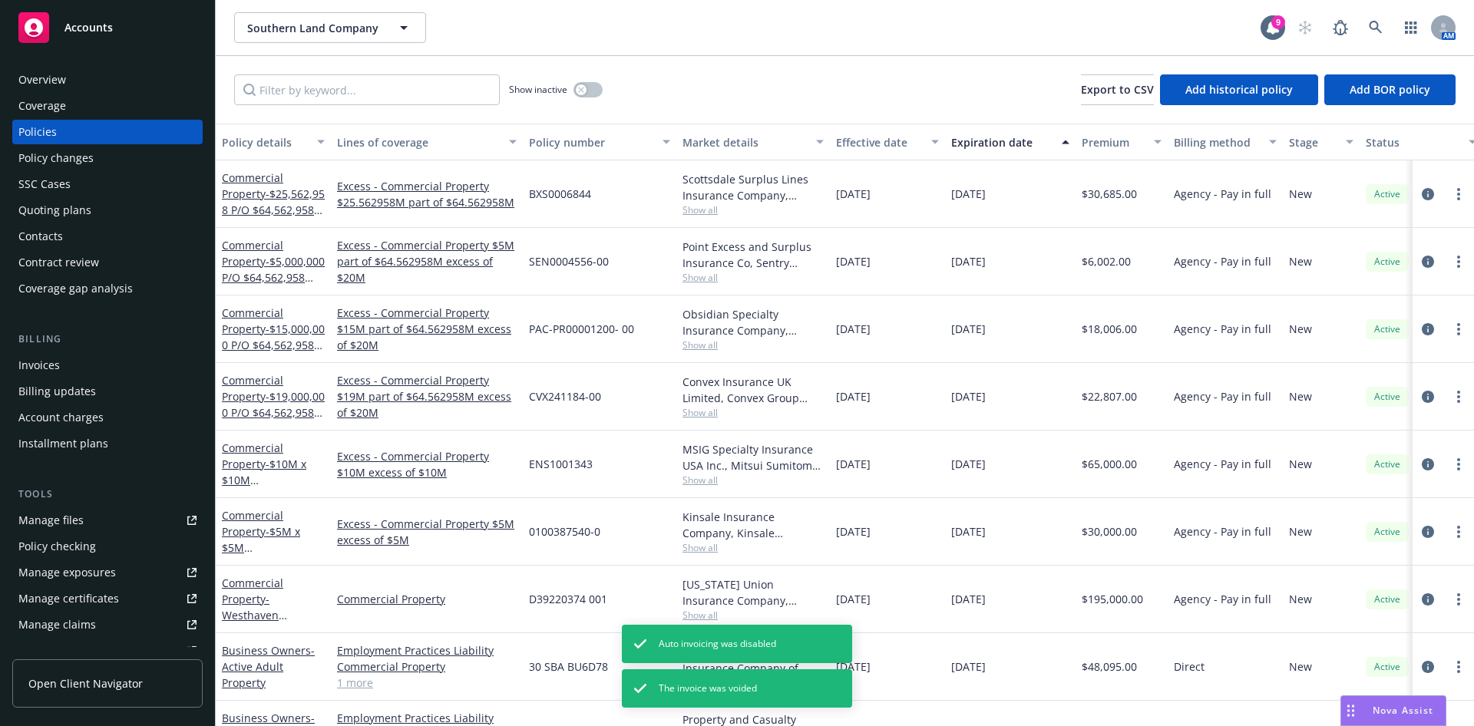
click at [49, 370] on div "Invoices" at bounding box center [38, 365] width 41 height 25
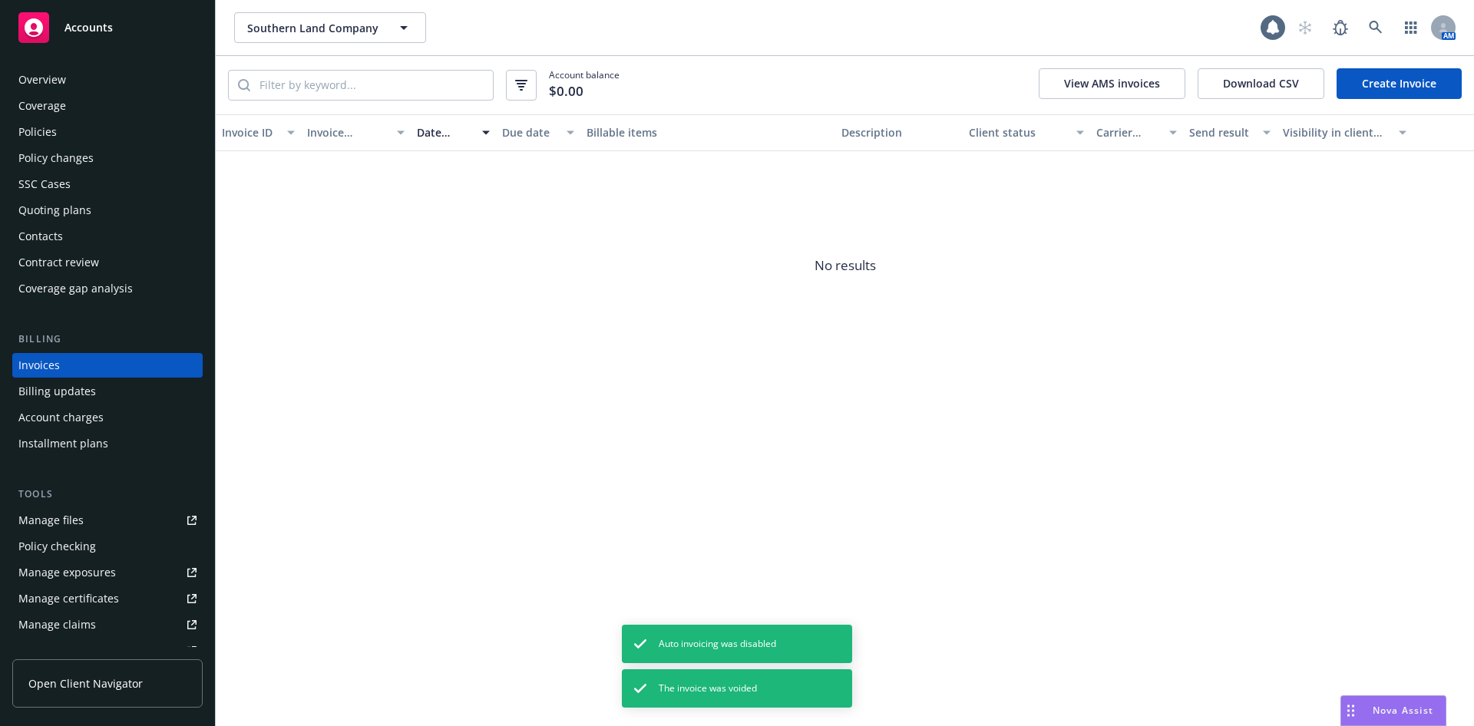
click at [1407, 79] on link "Create Invoice" at bounding box center [1399, 83] width 125 height 31
